Goal: Task Accomplishment & Management: Complete application form

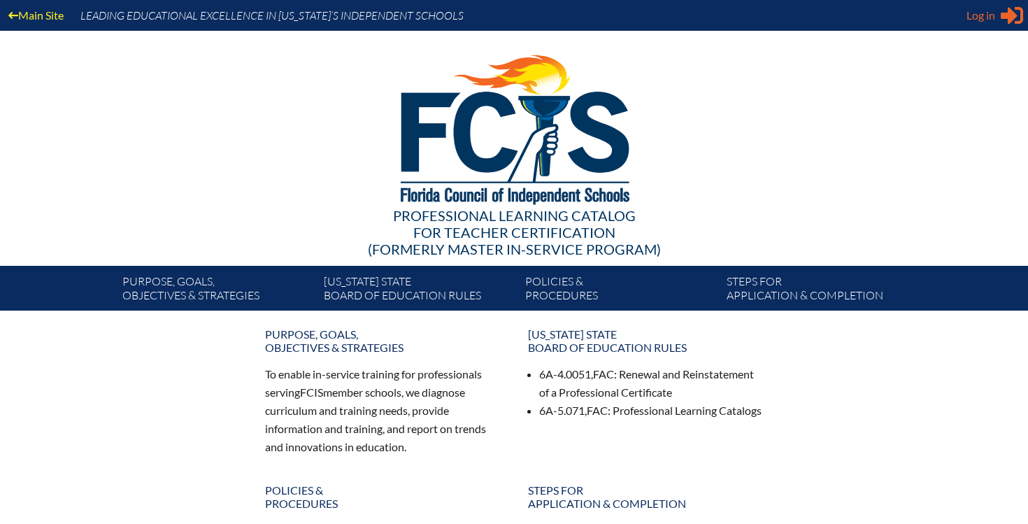
click at [992, 19] on span "Log in" at bounding box center [980, 15] width 29 height 17
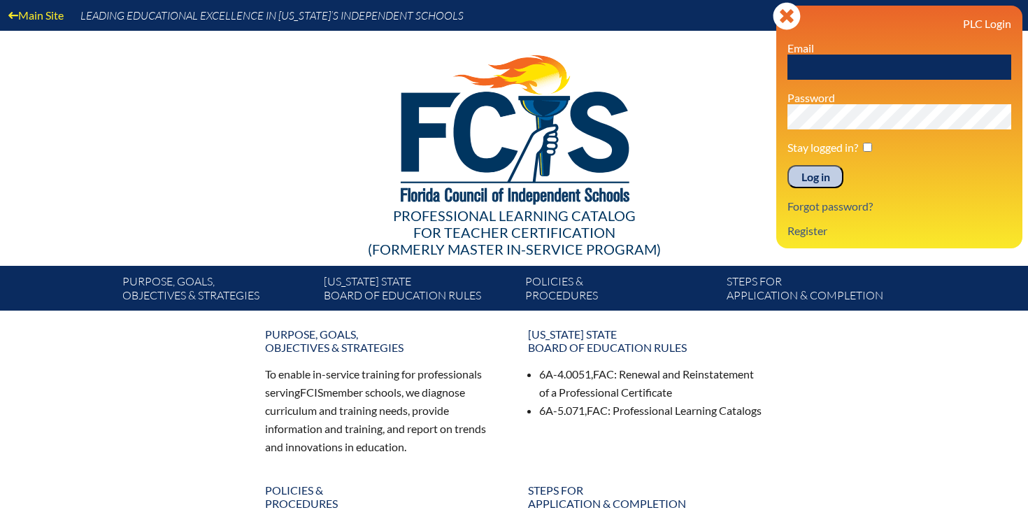
click at [856, 70] on input "text" at bounding box center [899, 67] width 224 height 25
type input "[EMAIL_ADDRESS][DOMAIN_NAME]"
click at [823, 178] on input "Log in" at bounding box center [815, 177] width 56 height 24
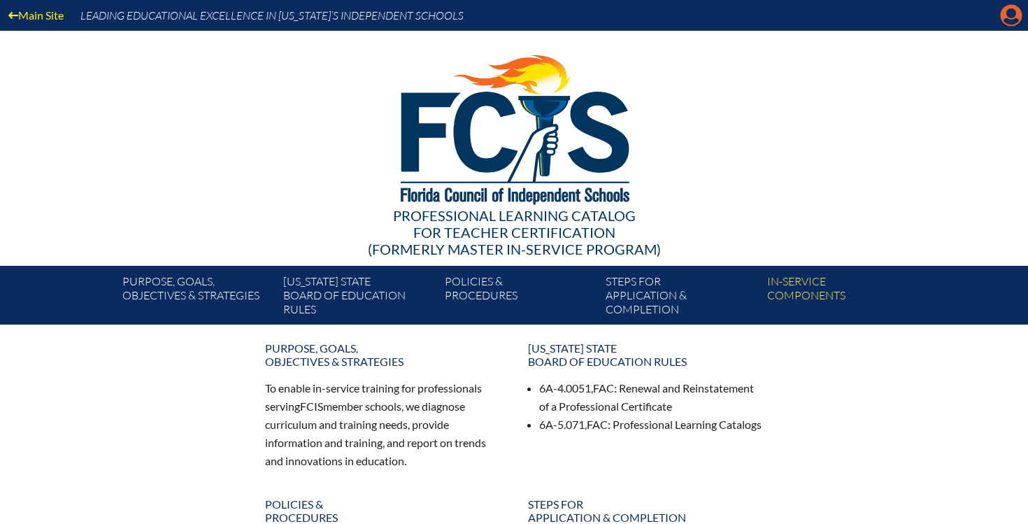
click at [1007, 17] on icon at bounding box center [1012, 16] width 22 height 22
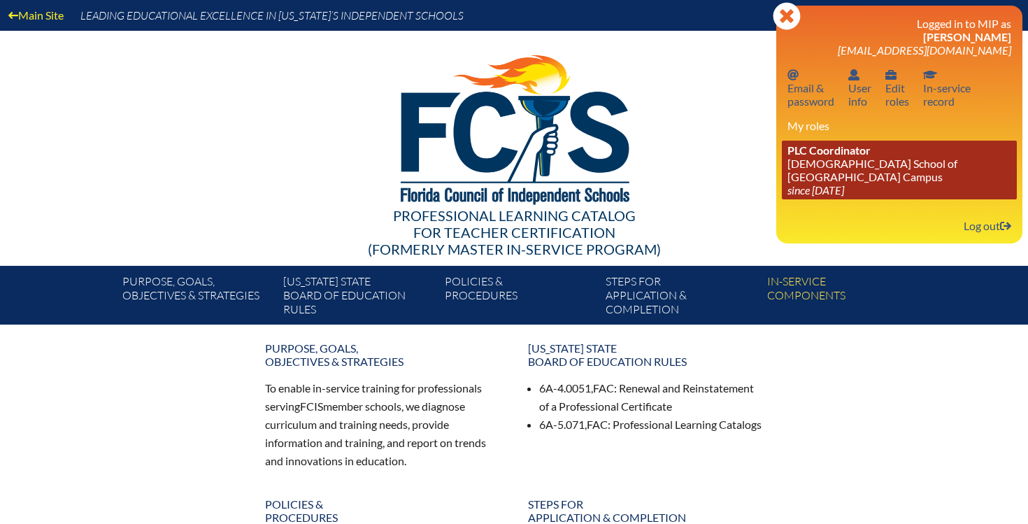
click at [898, 187] on link "PLC Coordinator Episcopal School of Jacksonville - Beaches Campus since 2024 Au…" at bounding box center [899, 170] width 235 height 59
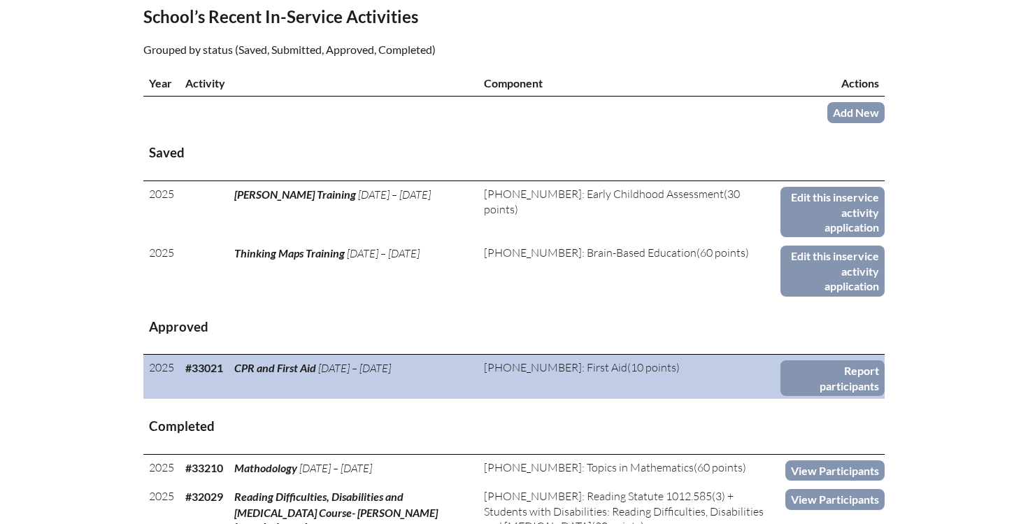
scroll to position [524, 0]
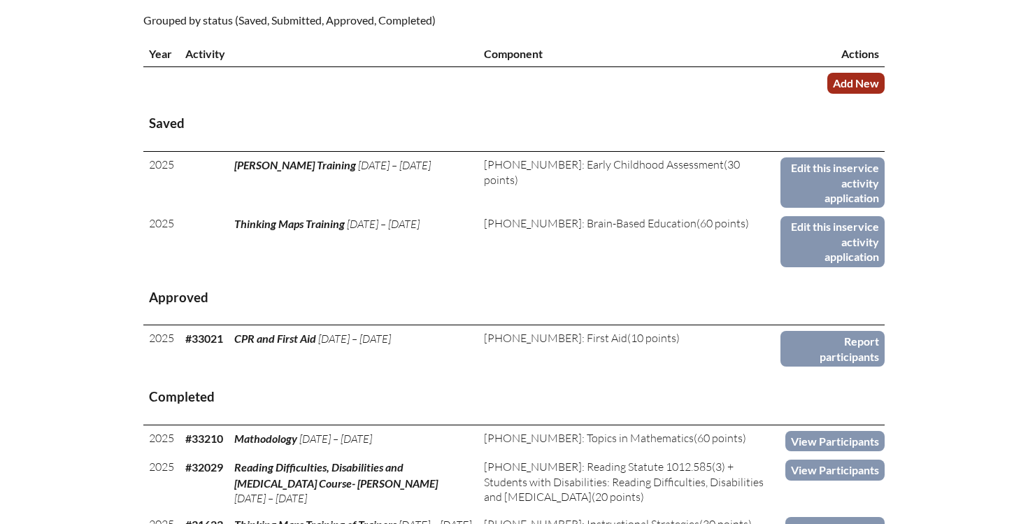
click at [843, 80] on link "Add New" at bounding box center [855, 83] width 57 height 20
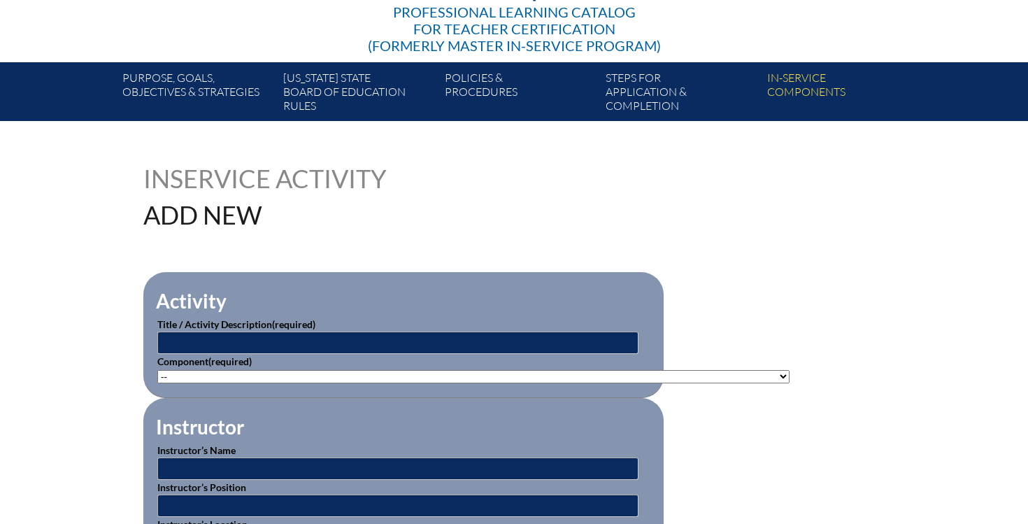
scroll to position [268, 0]
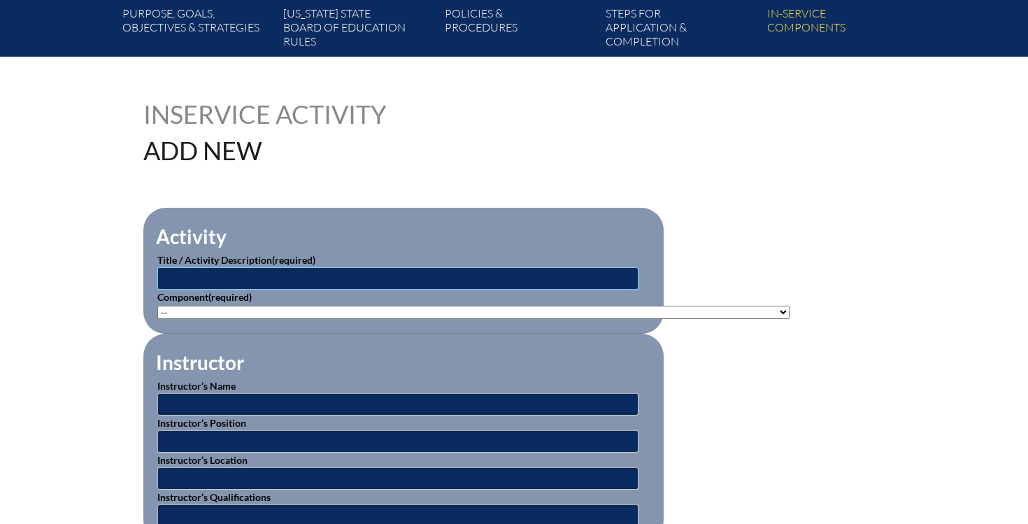
click at [271, 274] on input "text" at bounding box center [397, 278] width 481 height 22
type input "New Teacher Orientation"
click at [245, 307] on select"]"] "-- 1-000-001: Appropriate Art Activities 1-000-002: Concept and Art Process for…" at bounding box center [473, 312] width 632 height 13
select select"]"] "76025"
click at [157, 306] on select"]"] "-- 1-000-001: Appropriate Art Activities 1-000-002: Concept and Art Process for…" at bounding box center [473, 312] width 632 height 13
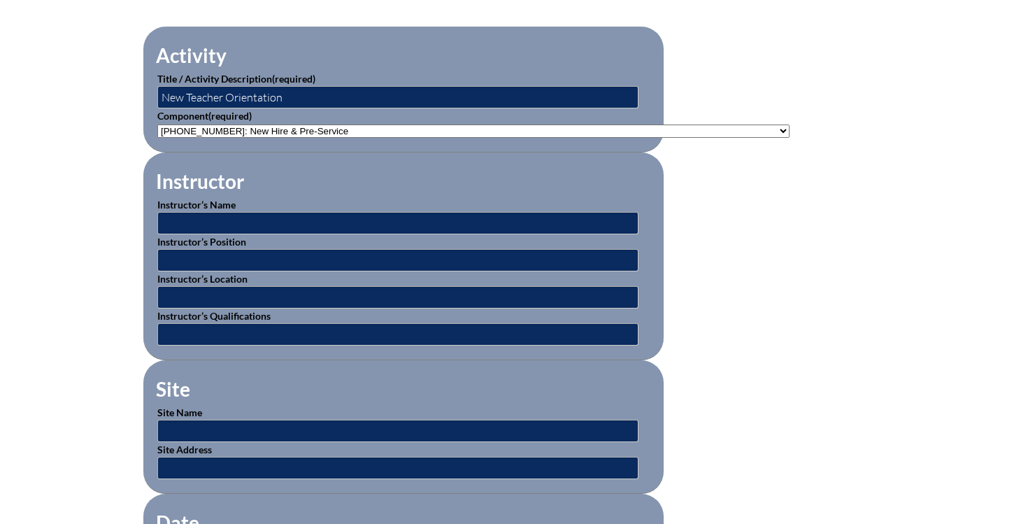
scroll to position [450, 0]
click at [364, 220] on input "text" at bounding box center [397, 222] width 481 height 22
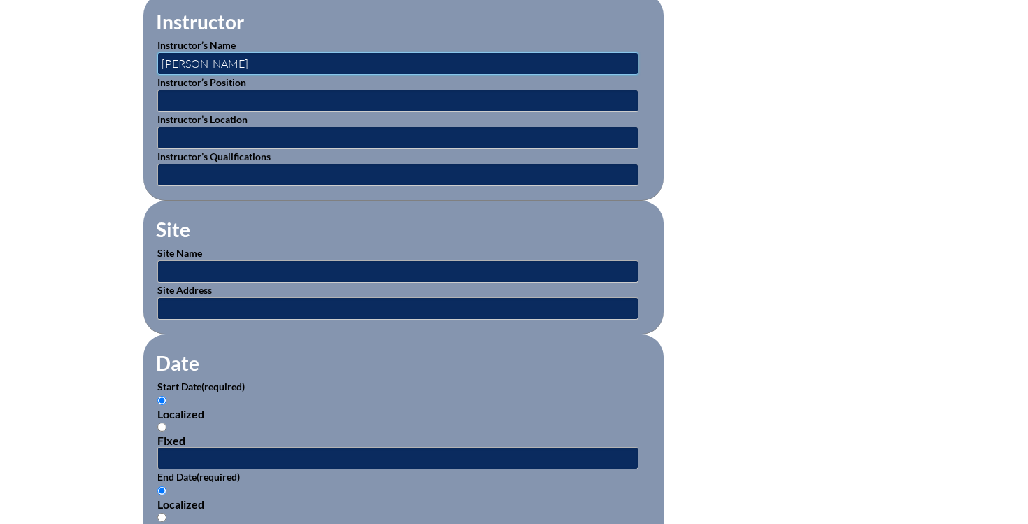
scroll to position [682, 0]
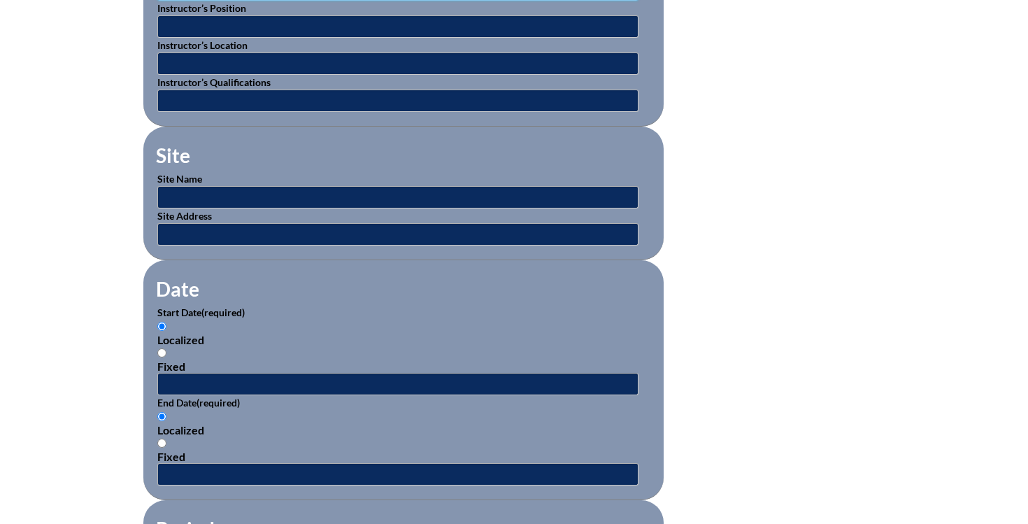
type input "Jennifer Ketchum"
click at [262, 194] on input "text" at bounding box center [397, 197] width 481 height 22
type input "Episcopal School of Jacksonville- Beaches"
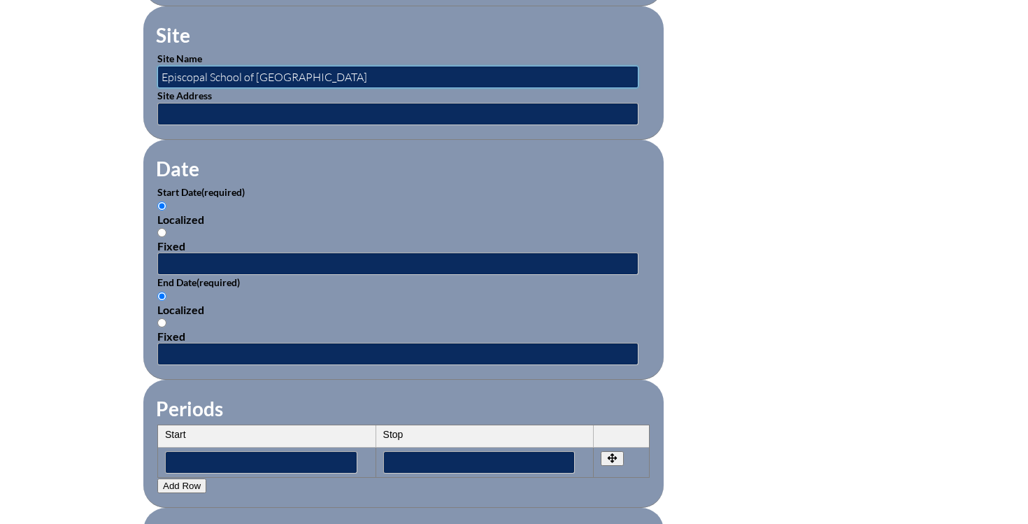
scroll to position [828, 0]
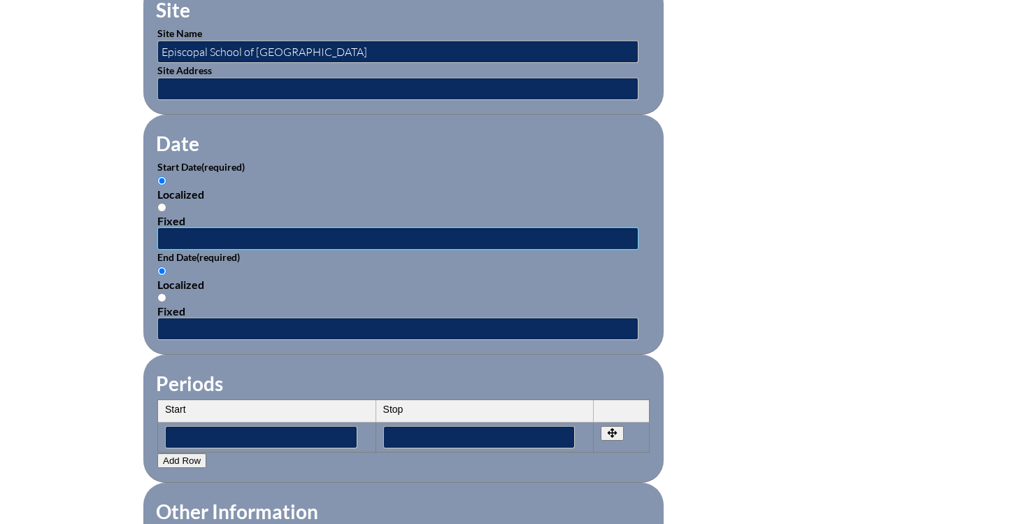
click at [177, 237] on input "text" at bounding box center [397, 238] width 481 height 22
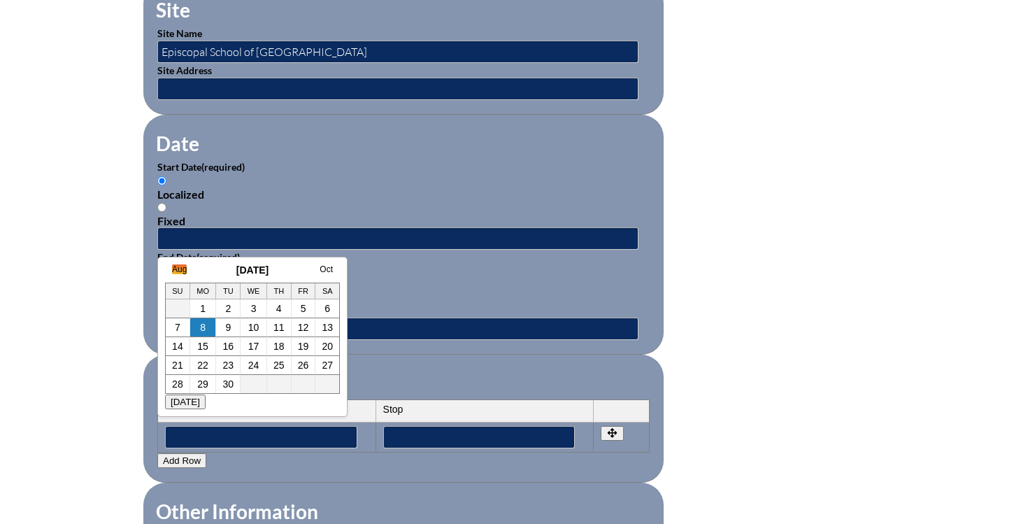
click at [178, 273] on link "Aug" at bounding box center [179, 269] width 15 height 10
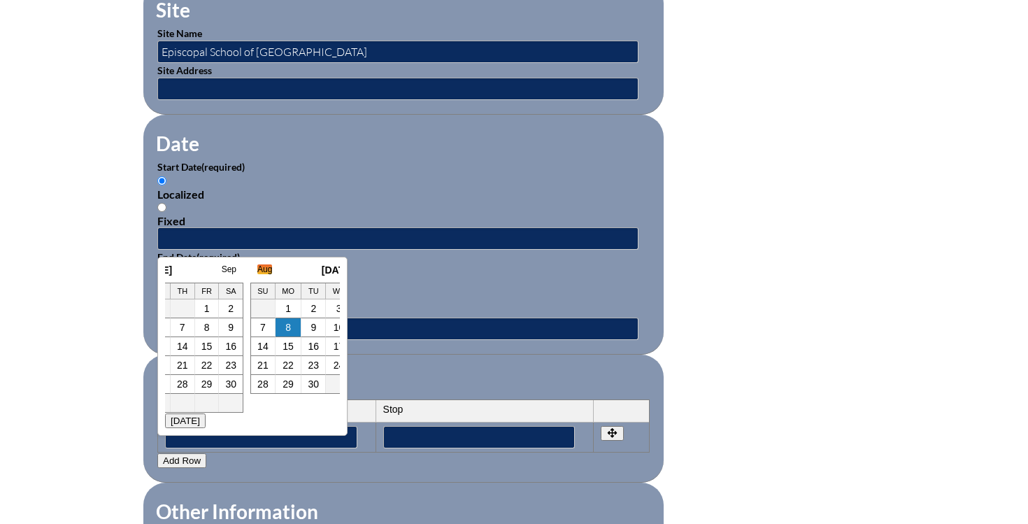
scroll to position [0, 14]
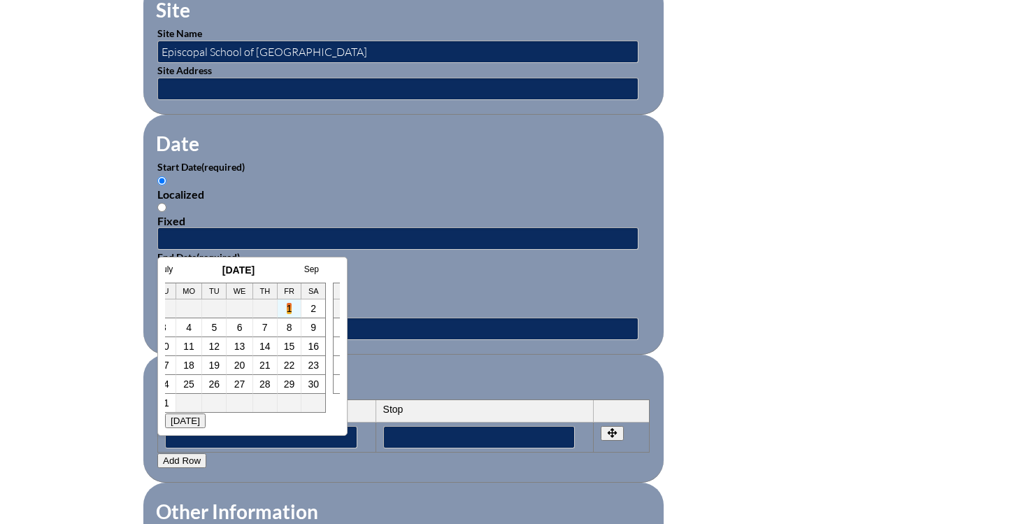
click at [287, 308] on link "1" at bounding box center [290, 308] width 6 height 11
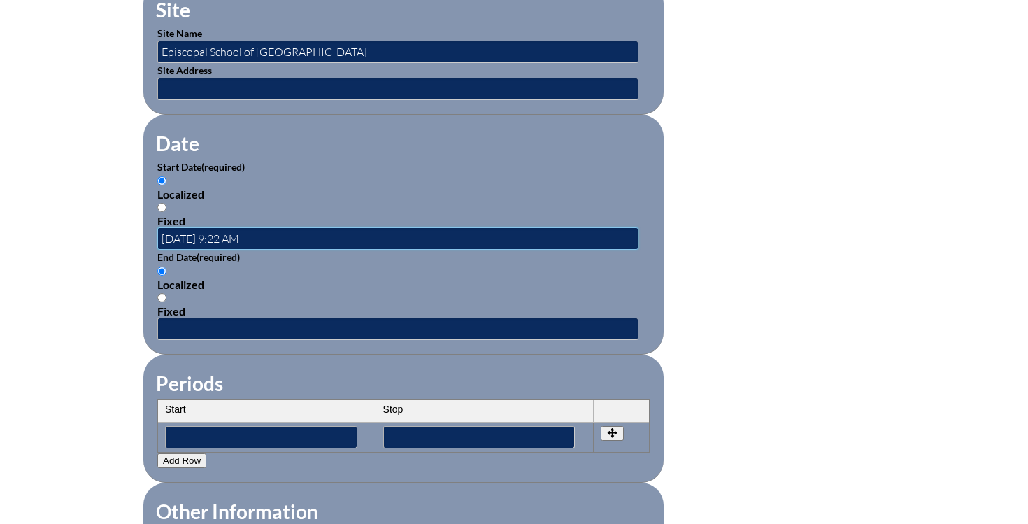
click at [227, 233] on input "2025-08-01 9:22 AM" at bounding box center [397, 238] width 481 height 22
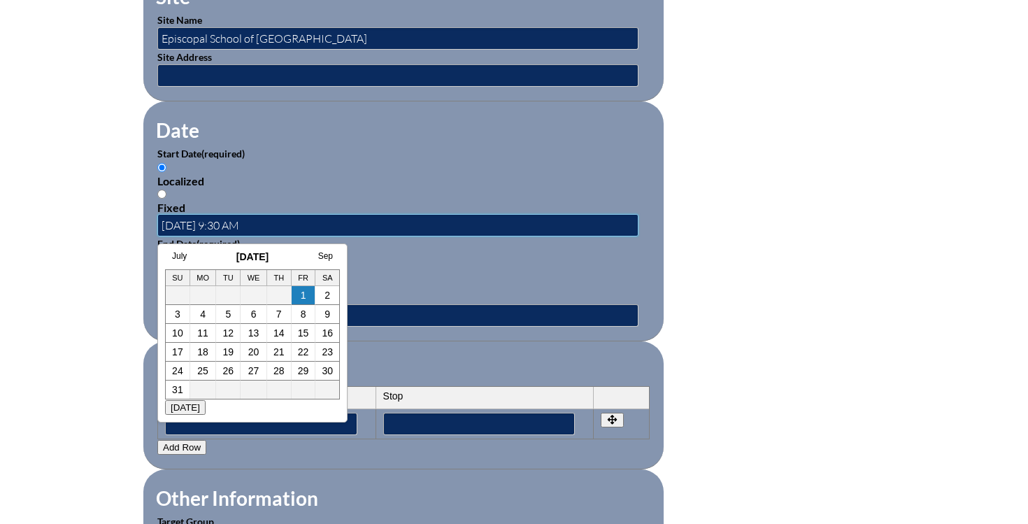
type input "2025-08-01 9:30 AM"
click at [273, 166] on div "Localized Fixed" at bounding box center [403, 187] width 492 height 53
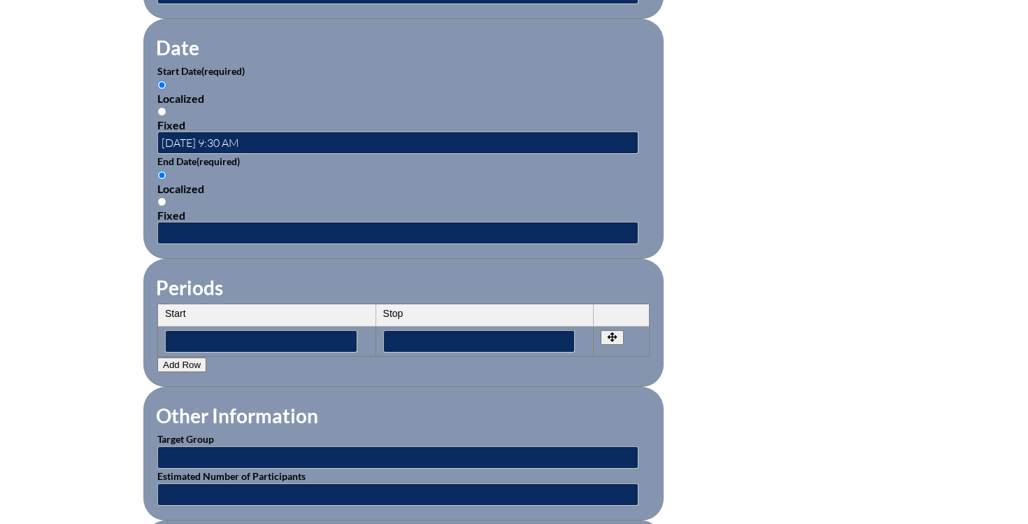
scroll to position [937, 0]
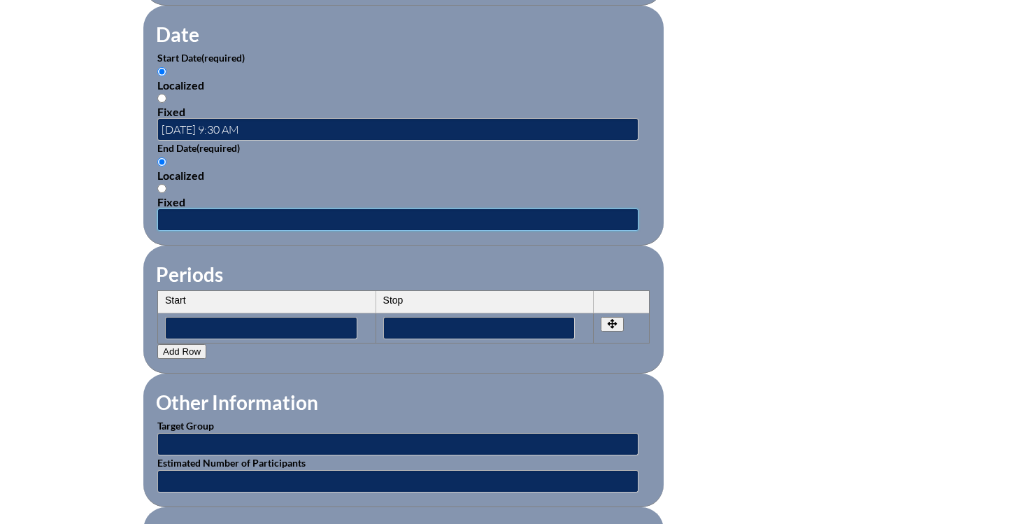
click at [222, 217] on input "text" at bounding box center [397, 219] width 481 height 22
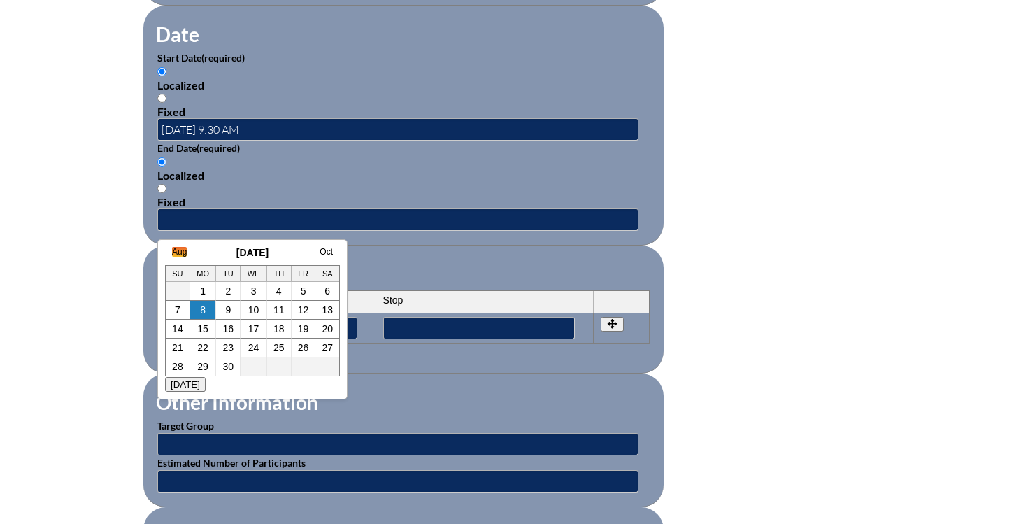
click at [178, 255] on link "Aug" at bounding box center [179, 252] width 15 height 10
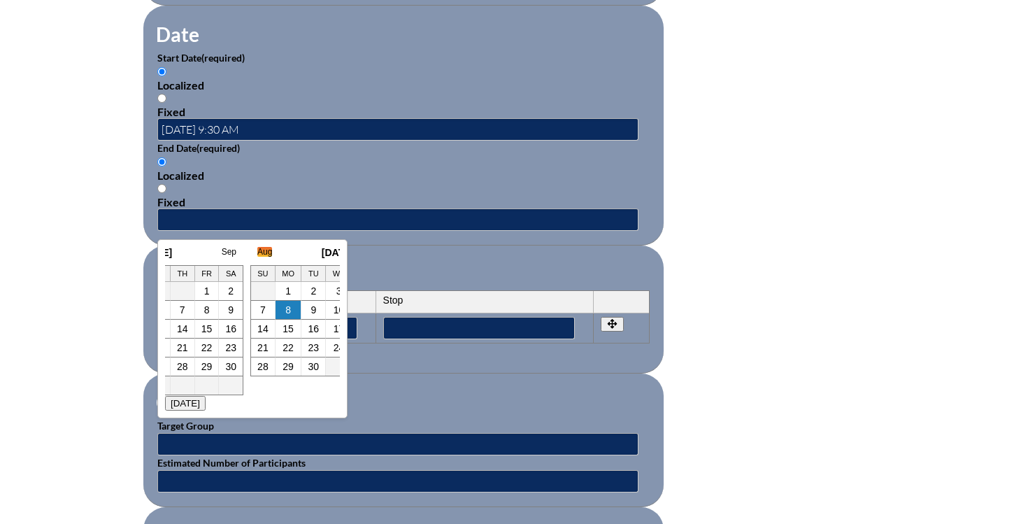
scroll to position [0, 14]
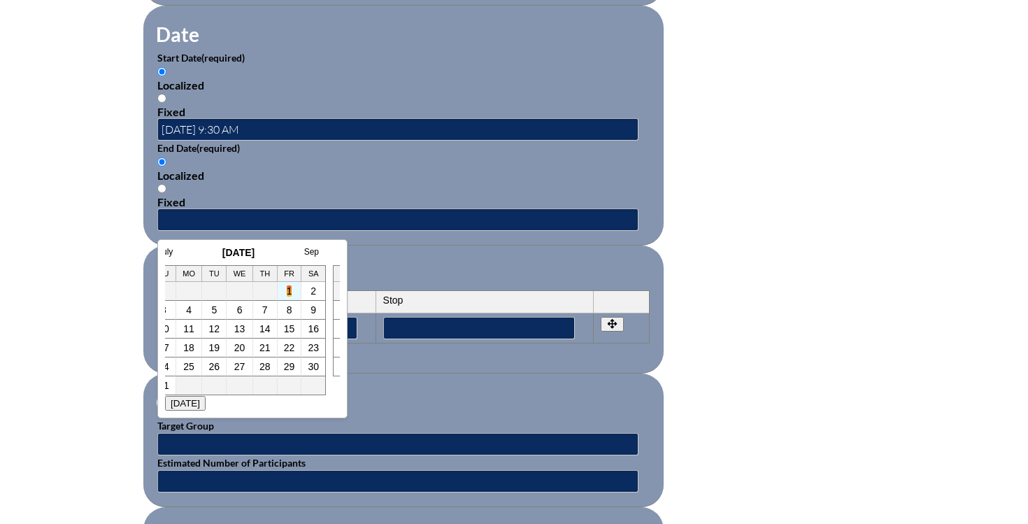
click at [289, 287] on link "1" at bounding box center [290, 290] width 6 height 11
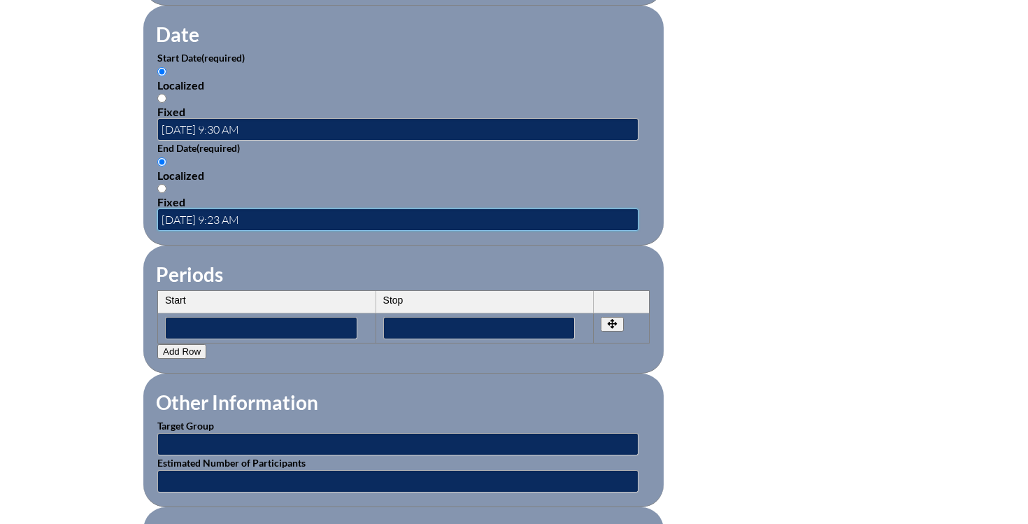
click at [228, 211] on input "2025-08-01 9:23 AM" at bounding box center [397, 219] width 481 height 22
click at [245, 220] on input "2025-08-01 9:23 AM" at bounding box center [397, 219] width 481 height 22
click at [255, 220] on input "2025-08-01 1:00 AM" at bounding box center [397, 219] width 481 height 22
type input "2025-08-01 1:00 PM"
click at [245, 442] on input "text" at bounding box center [397, 444] width 481 height 22
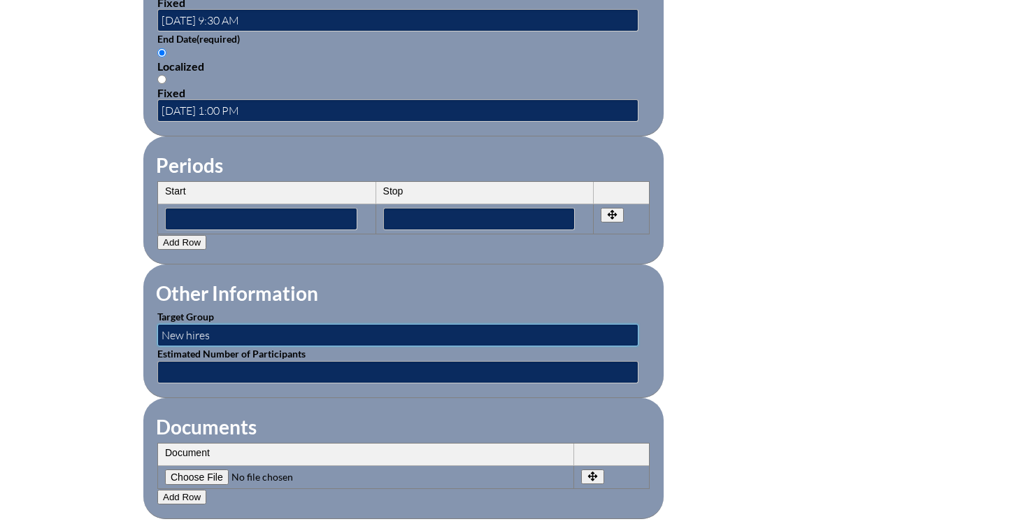
scroll to position [1083, 0]
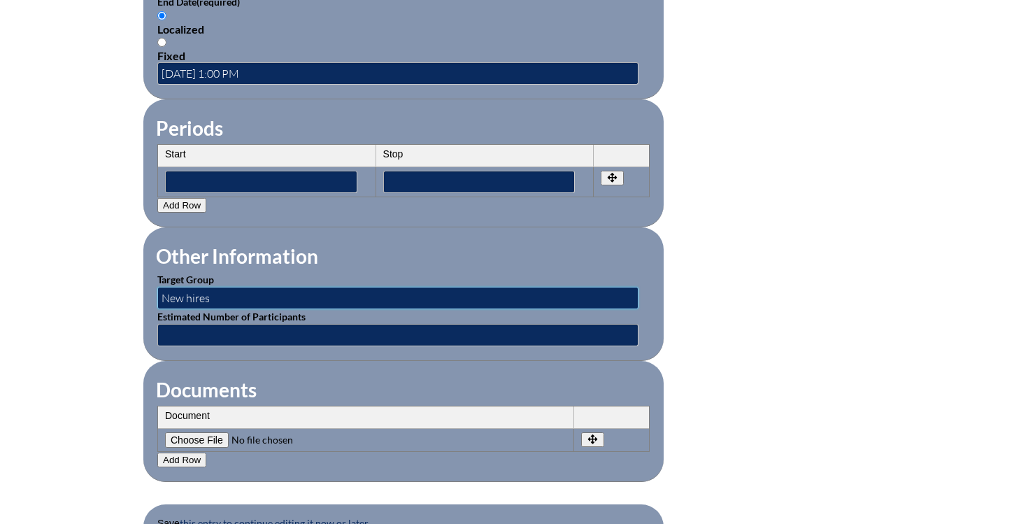
type input "New hires"
click at [261, 336] on input "text" at bounding box center [397, 335] width 481 height 22
type input "4"
click at [209, 378] on legend "Documents" at bounding box center [206, 390] width 103 height 24
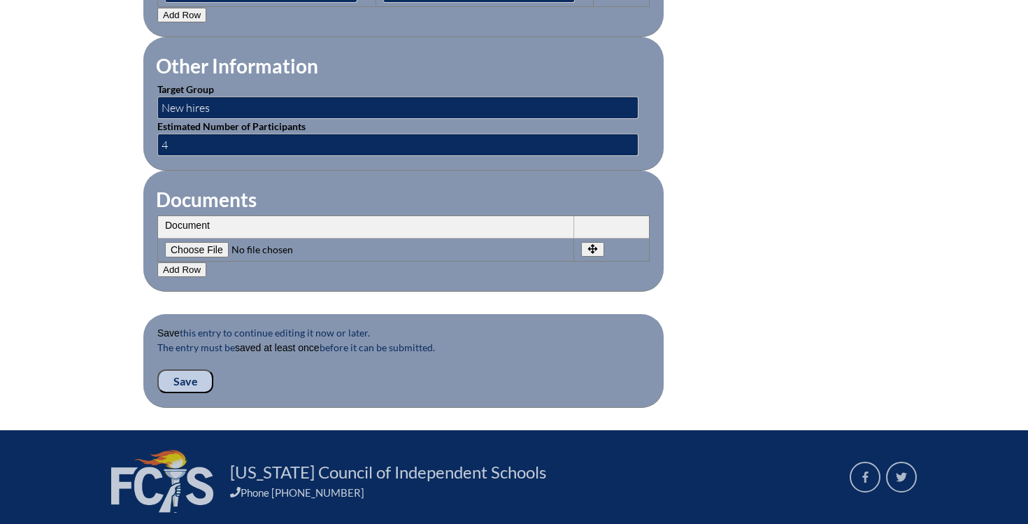
scroll to position [1274, 0]
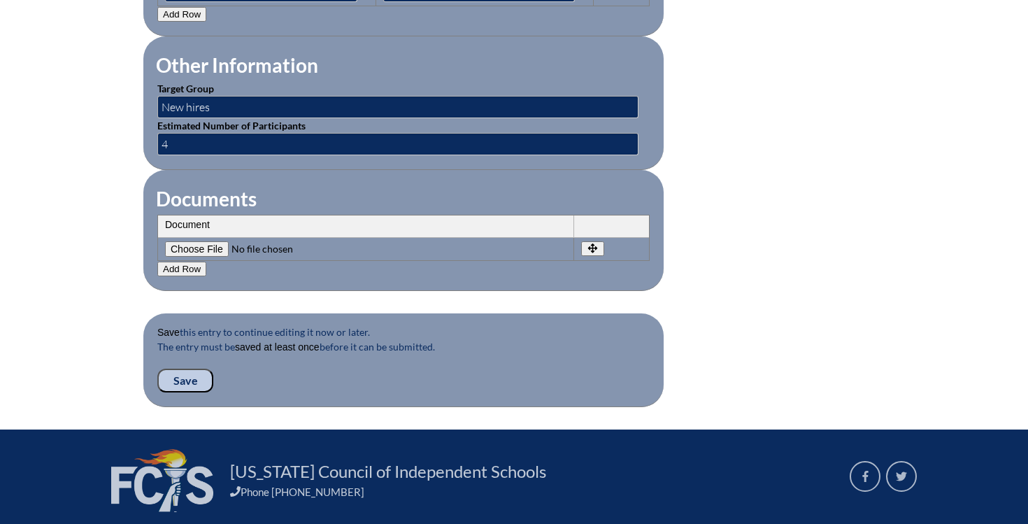
click at [187, 378] on input "Save" at bounding box center [185, 380] width 56 height 24
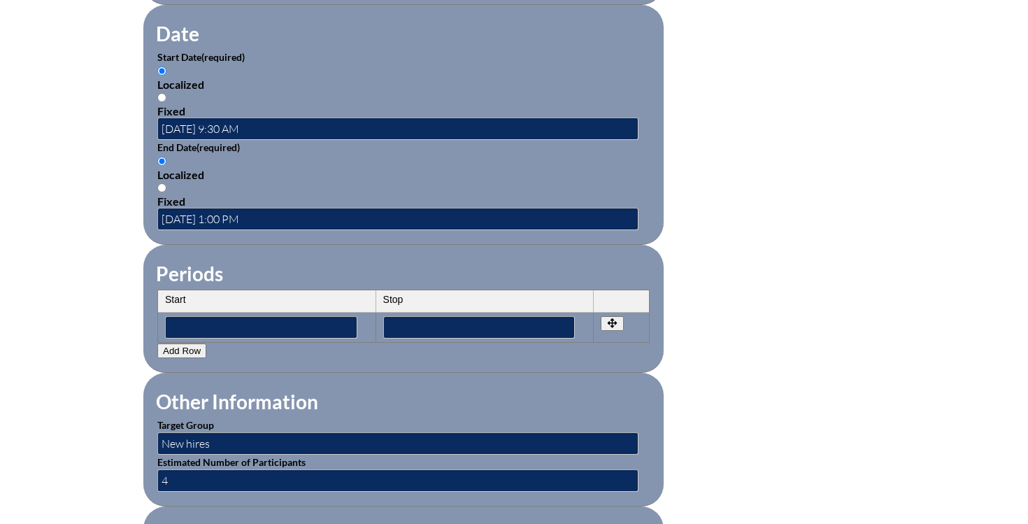
scroll to position [939, 0]
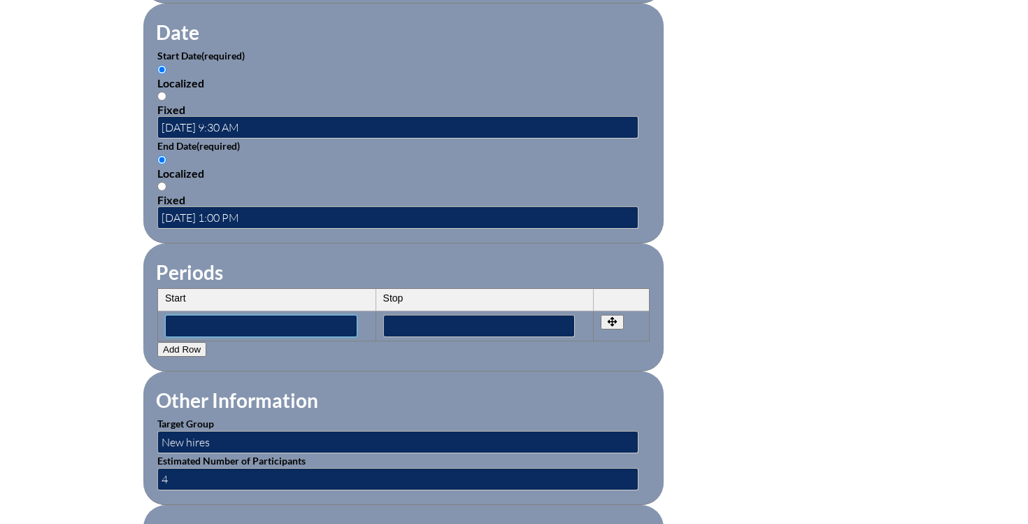
click at [239, 322] on input"] "text" at bounding box center [261, 326] width 192 height 22
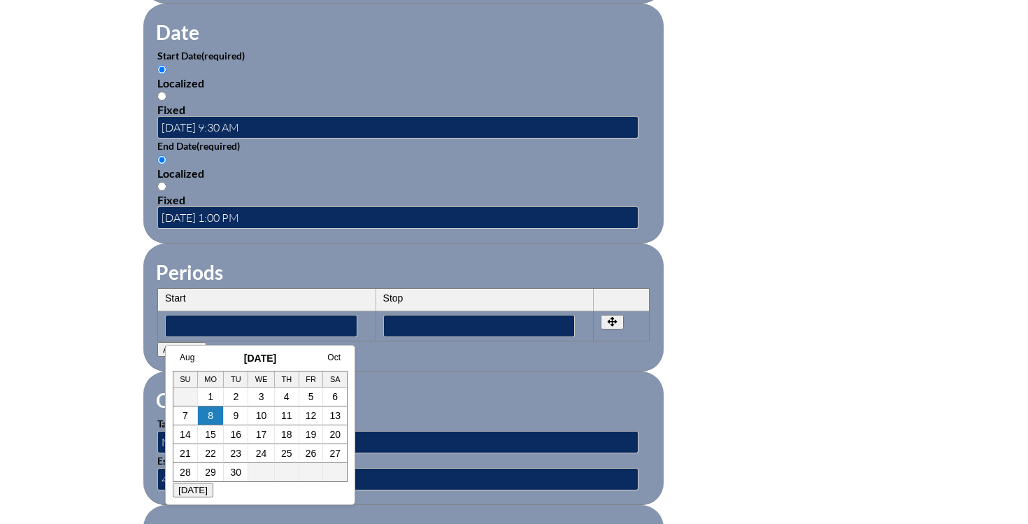
click at [445, 381] on fieldset "Other Information Target Group New hires Estimated Number of Participants 4" at bounding box center [403, 438] width 520 height 134
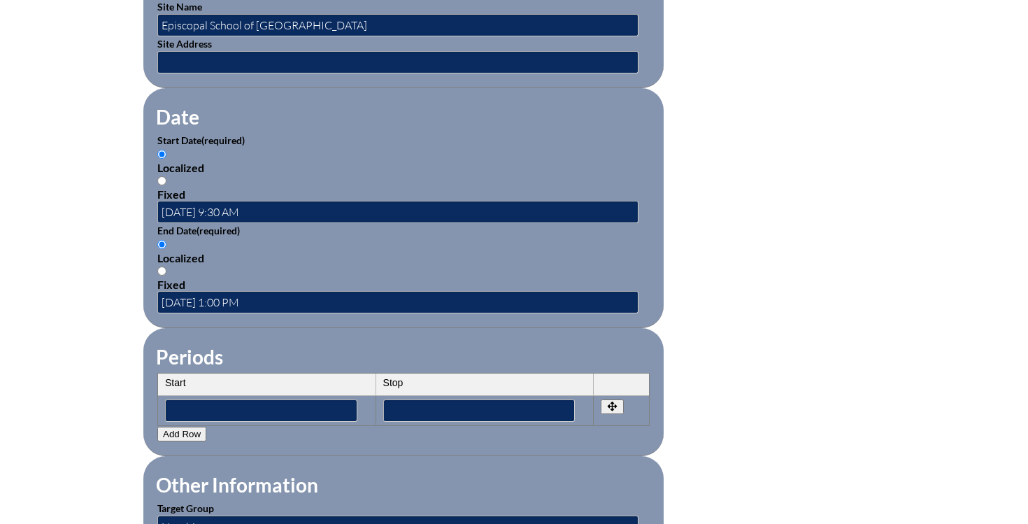
scroll to position [857, 0]
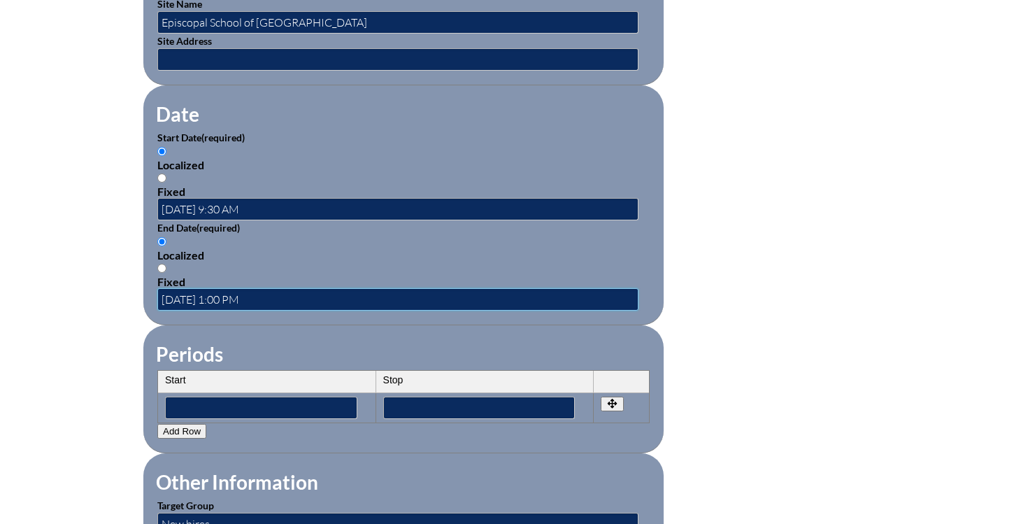
click at [241, 299] on input "2025-08-01 1:00 PM" at bounding box center [397, 299] width 481 height 22
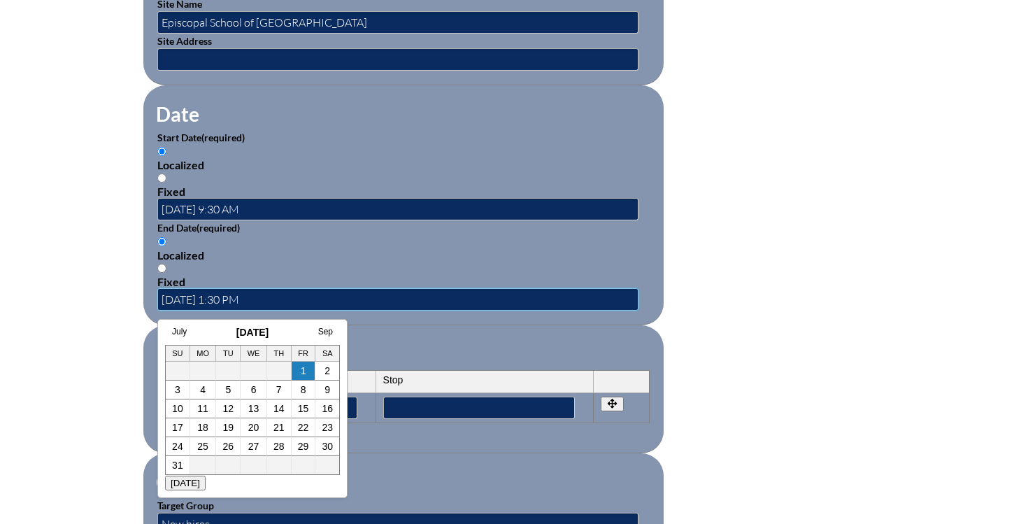
type input "2025-08-01 1:30 PM"
click at [477, 334] on fieldset "Periods Start Stop No rows created Add new row Start Stop Start Stop" at bounding box center [403, 389] width 520 height 128
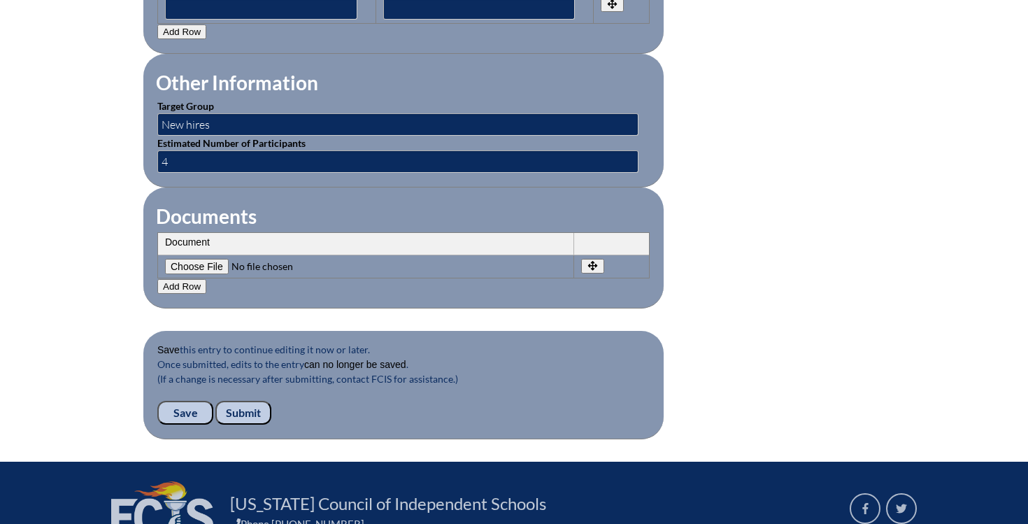
scroll to position [1396, 0]
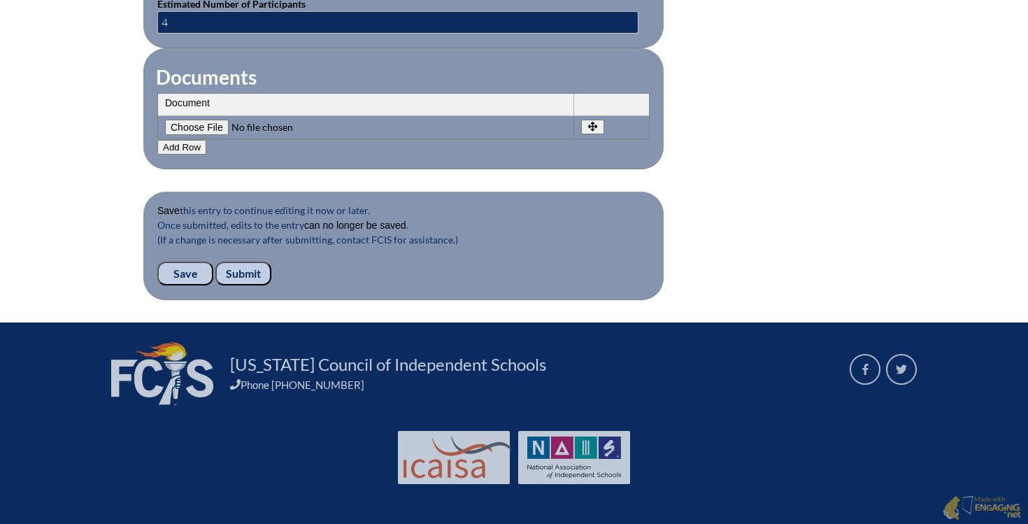
click at [247, 267] on input "Submit" at bounding box center [243, 274] width 56 height 24
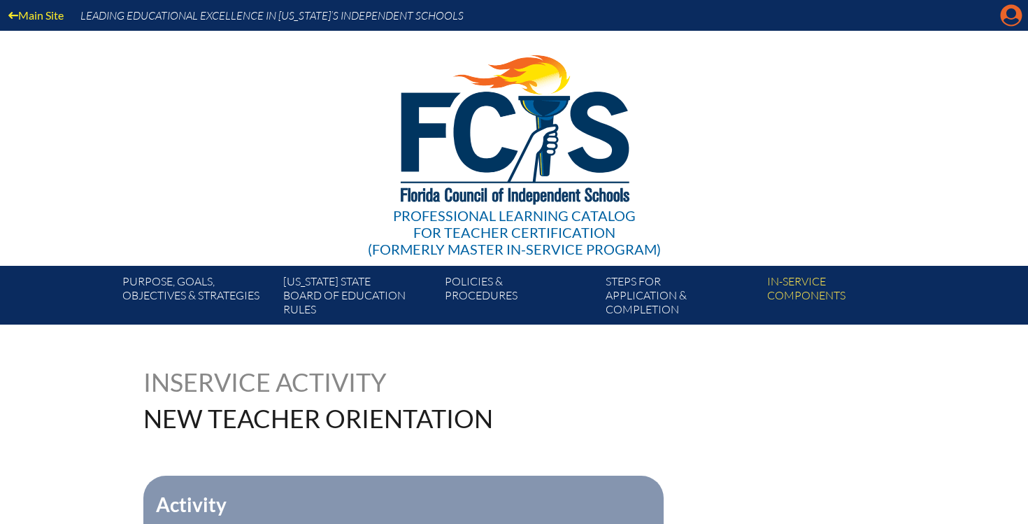
click at [1014, 24] on icon at bounding box center [1012, 16] width 22 height 22
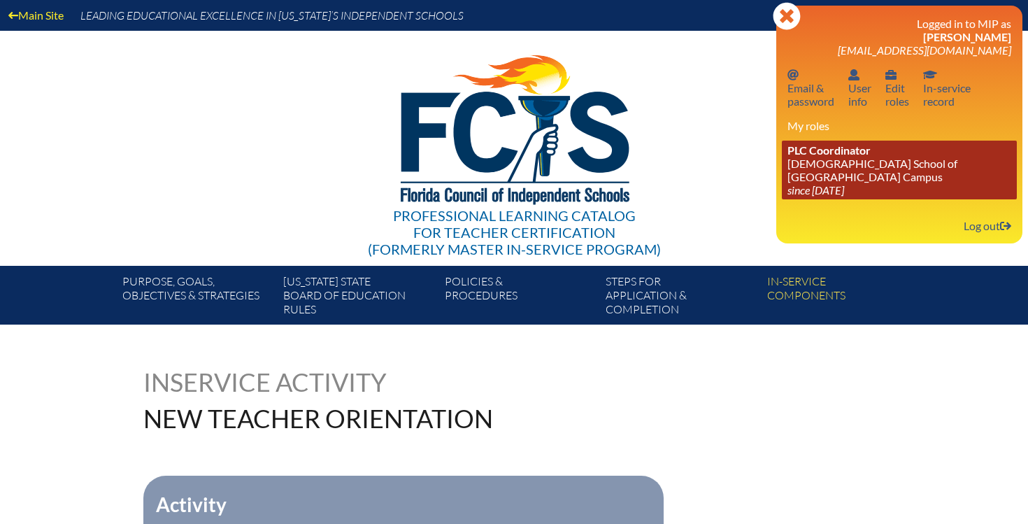
click at [880, 169] on link "PLC Coordinator Episcopal School of Jacksonville - Beaches Campus since 2024 Au…" at bounding box center [899, 170] width 235 height 59
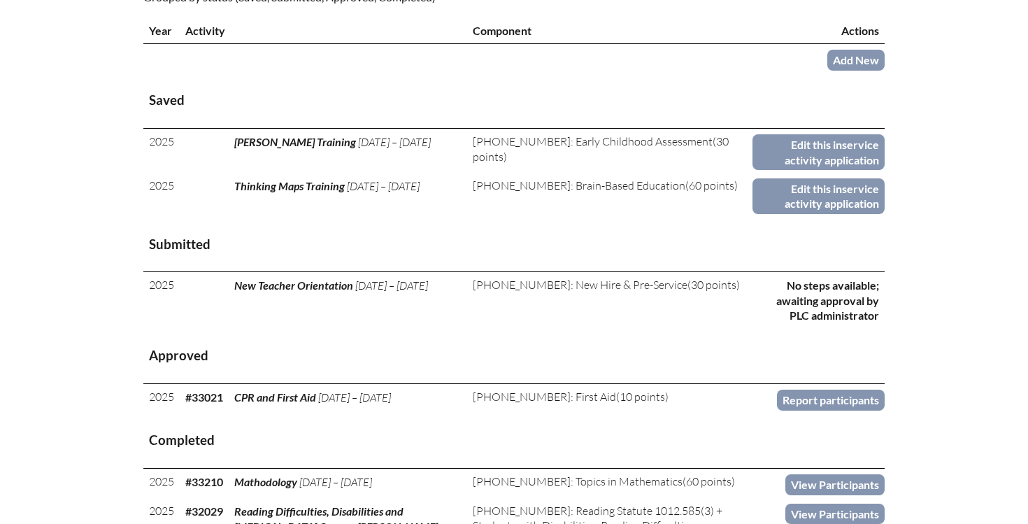
scroll to position [560, 0]
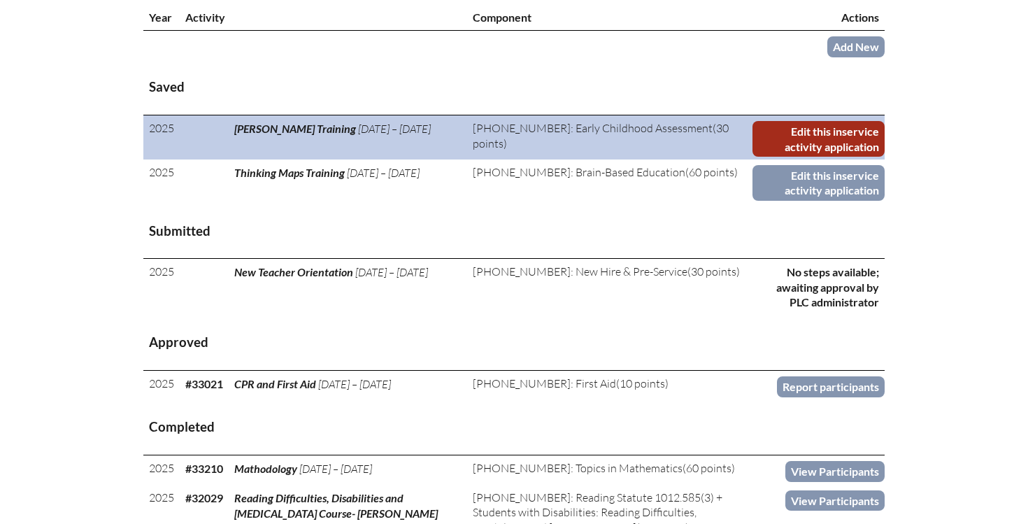
click at [815, 136] on link "Edit this inservice activity application" at bounding box center [818, 139] width 132 height 36
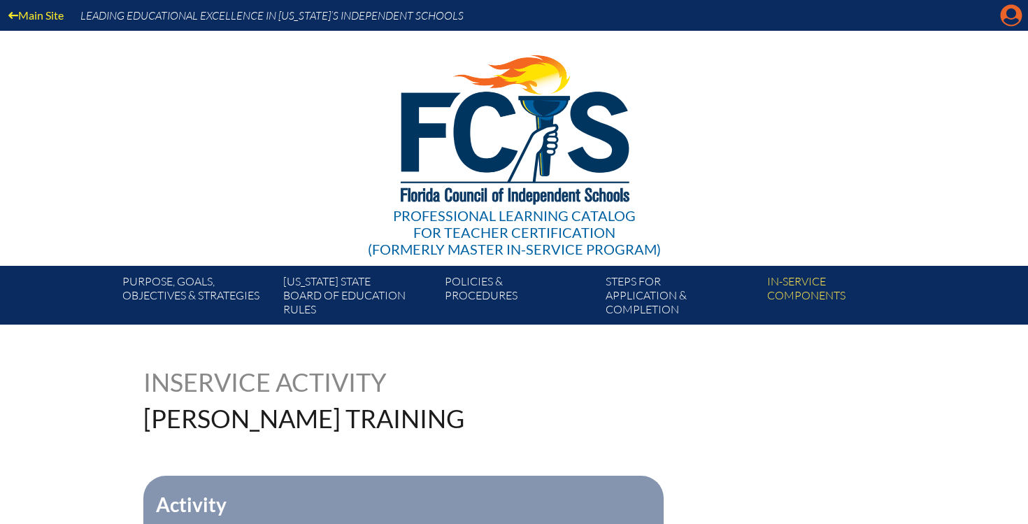
click at [1010, 20] on icon "Manage account" at bounding box center [1011, 15] width 22 height 22
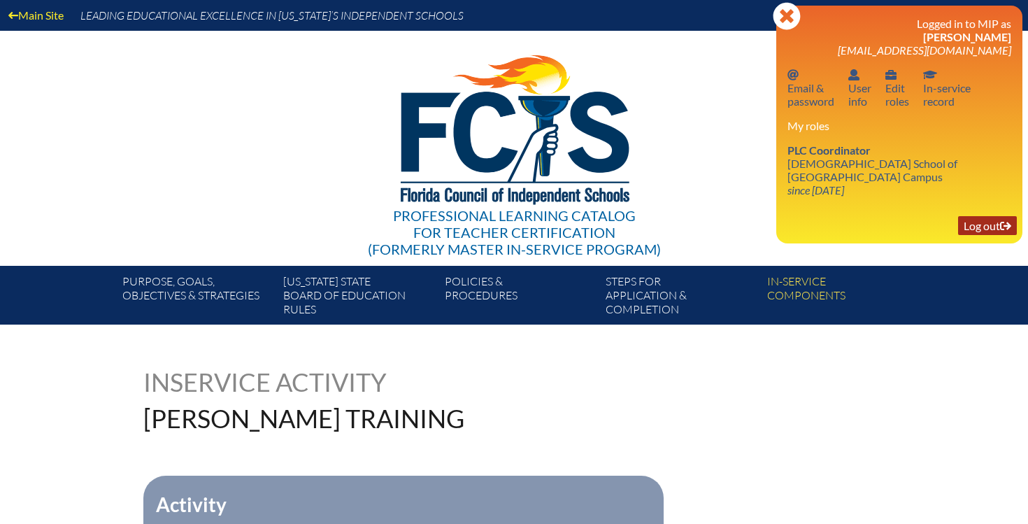
click at [976, 227] on link "Log out Log out" at bounding box center [987, 225] width 59 height 19
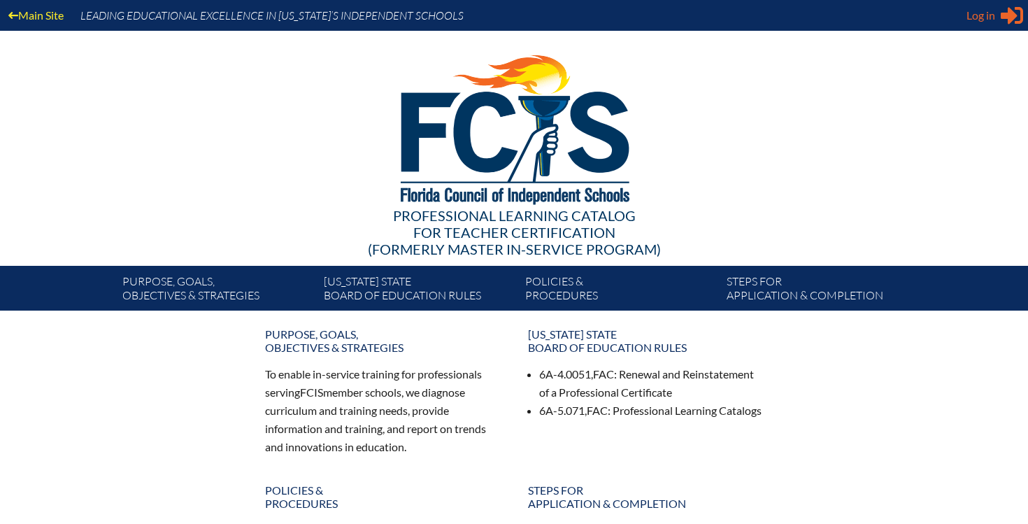
click at [991, 15] on span "Log in" at bounding box center [980, 15] width 29 height 17
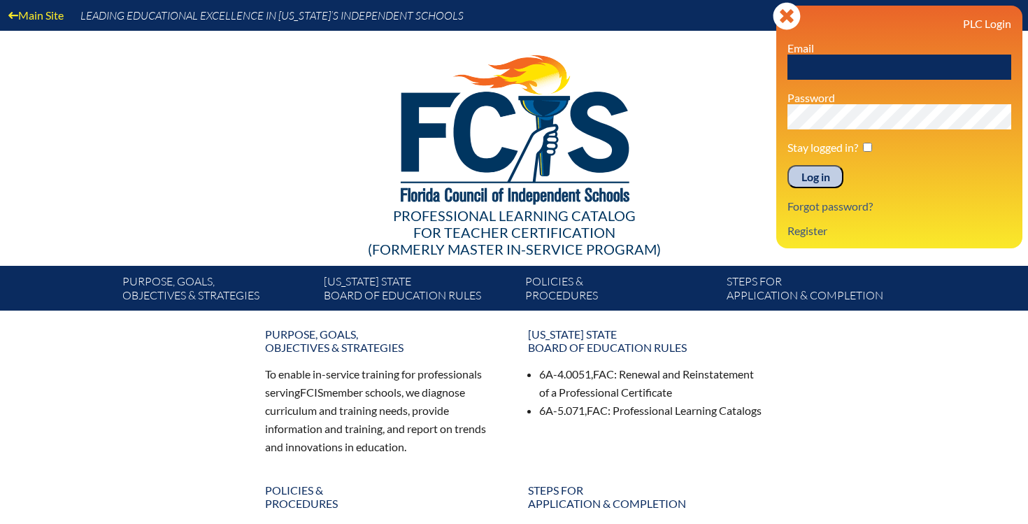
click at [793, 64] on input "text" at bounding box center [899, 67] width 224 height 25
type input "[EMAIL_ADDRESS][DOMAIN_NAME]"
click at [809, 179] on input "Log in" at bounding box center [815, 177] width 56 height 24
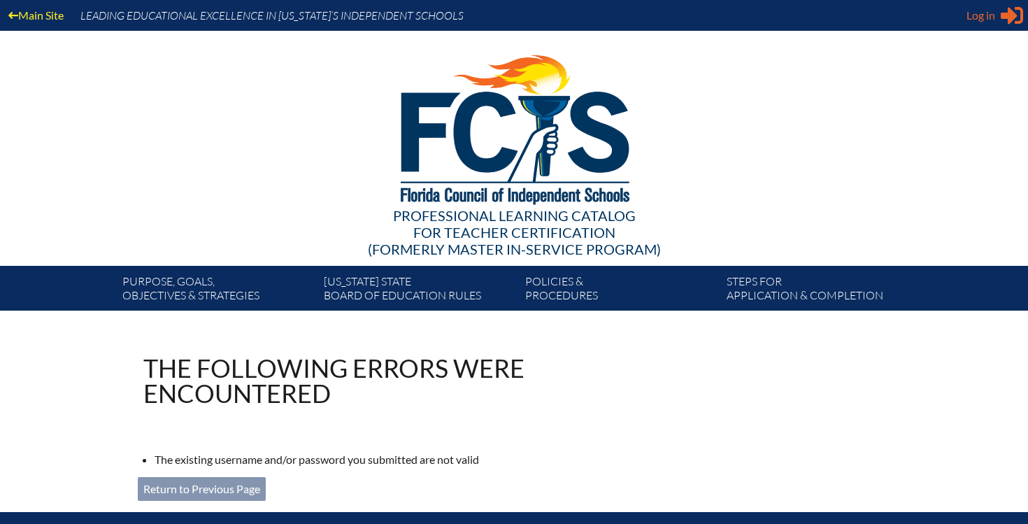
click at [984, 17] on span "Log in" at bounding box center [980, 15] width 29 height 17
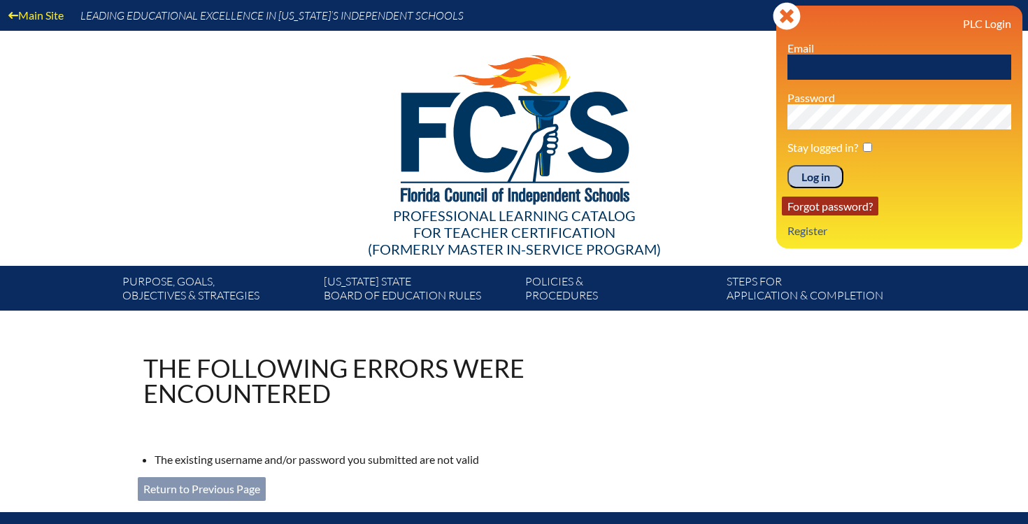
click at [840, 208] on link "Forgot password?" at bounding box center [830, 205] width 96 height 19
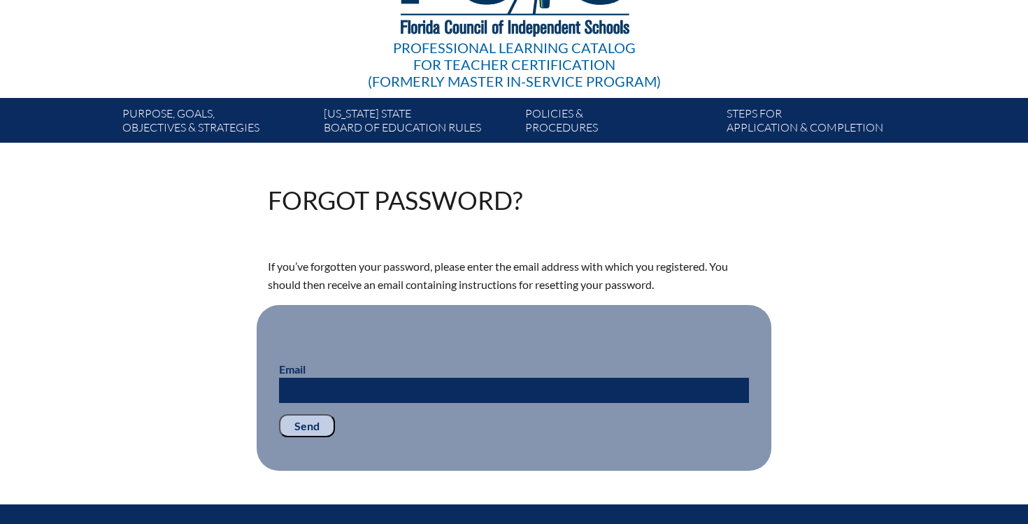
scroll to position [283, 0]
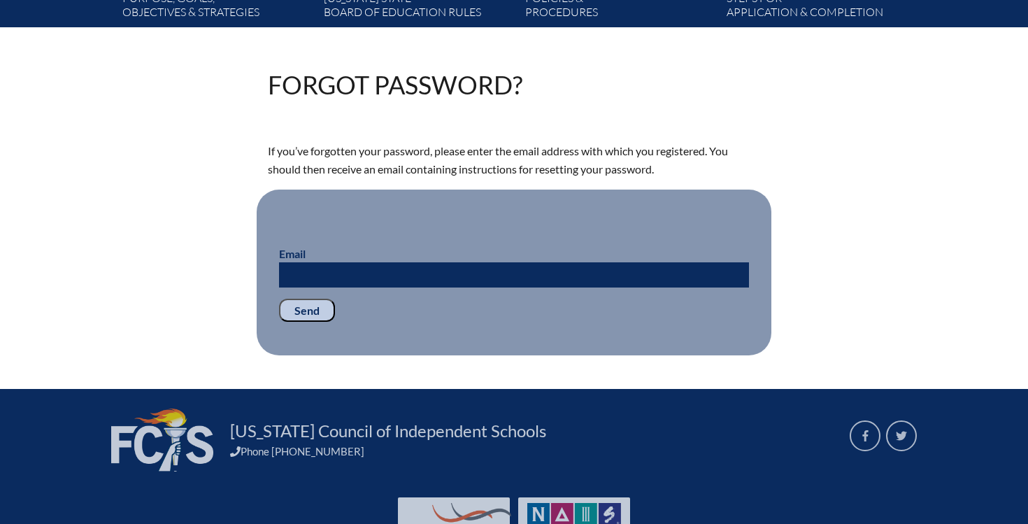
click at [443, 271] on input "Email" at bounding box center [514, 274] width 470 height 25
type input "hansonj@esj.org"
click at [285, 308] on input "Send" at bounding box center [307, 311] width 56 height 24
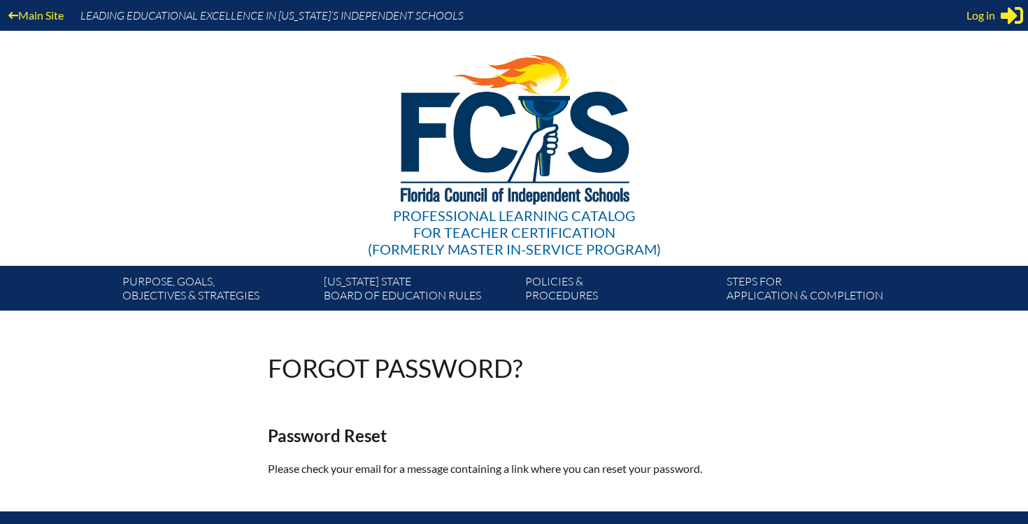
scroll to position [189, 0]
